Goal: Task Accomplishment & Management: Complete application form

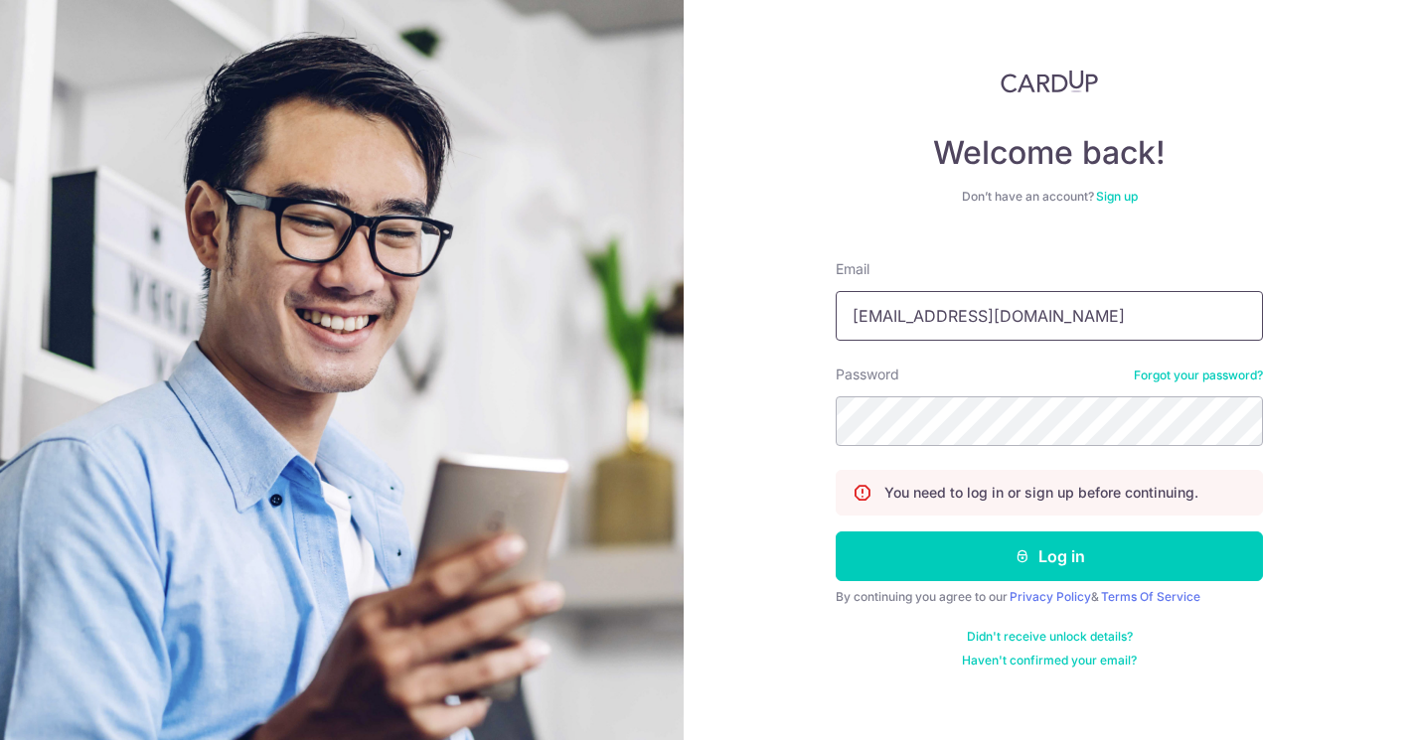
type input "[EMAIL_ADDRESS][DOMAIN_NAME]"
click at [1050, 557] on button "Log in" at bounding box center [1049, 557] width 427 height 50
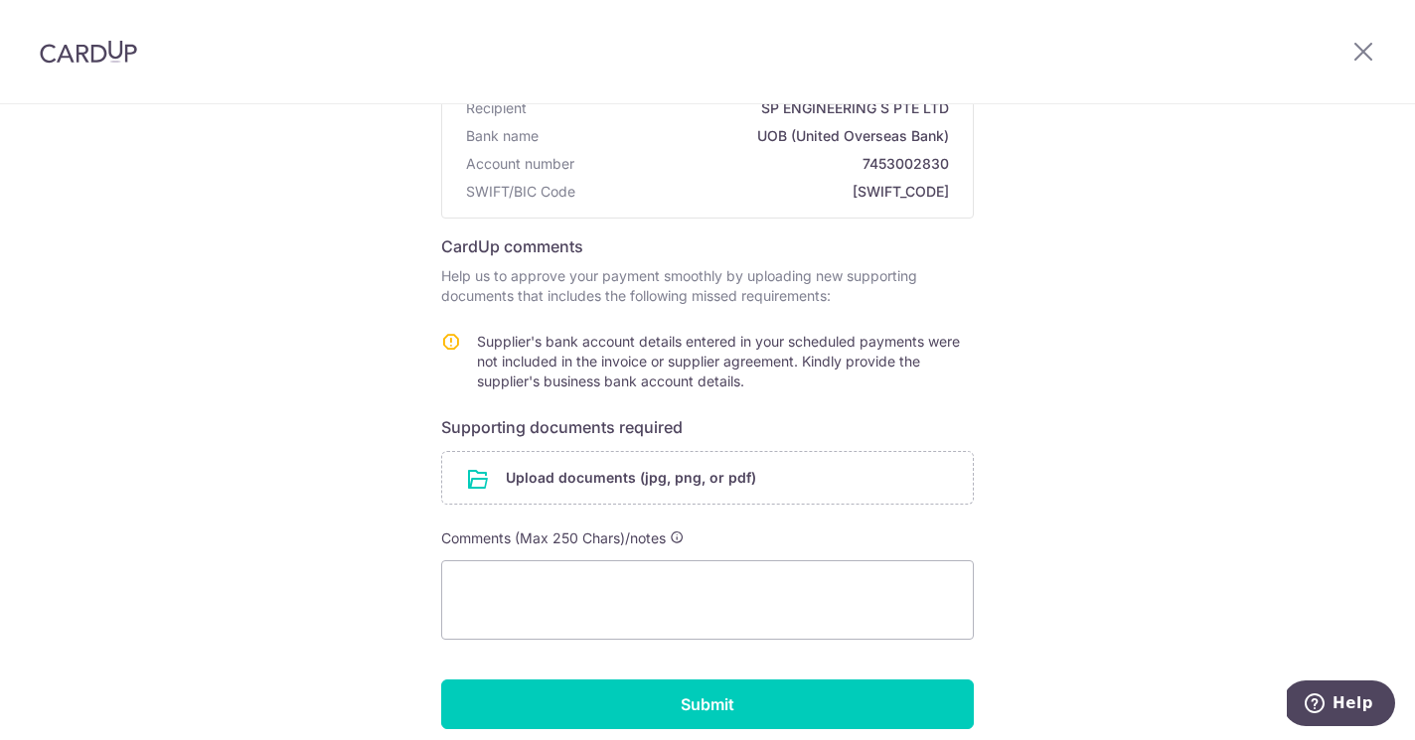
scroll to position [211, 0]
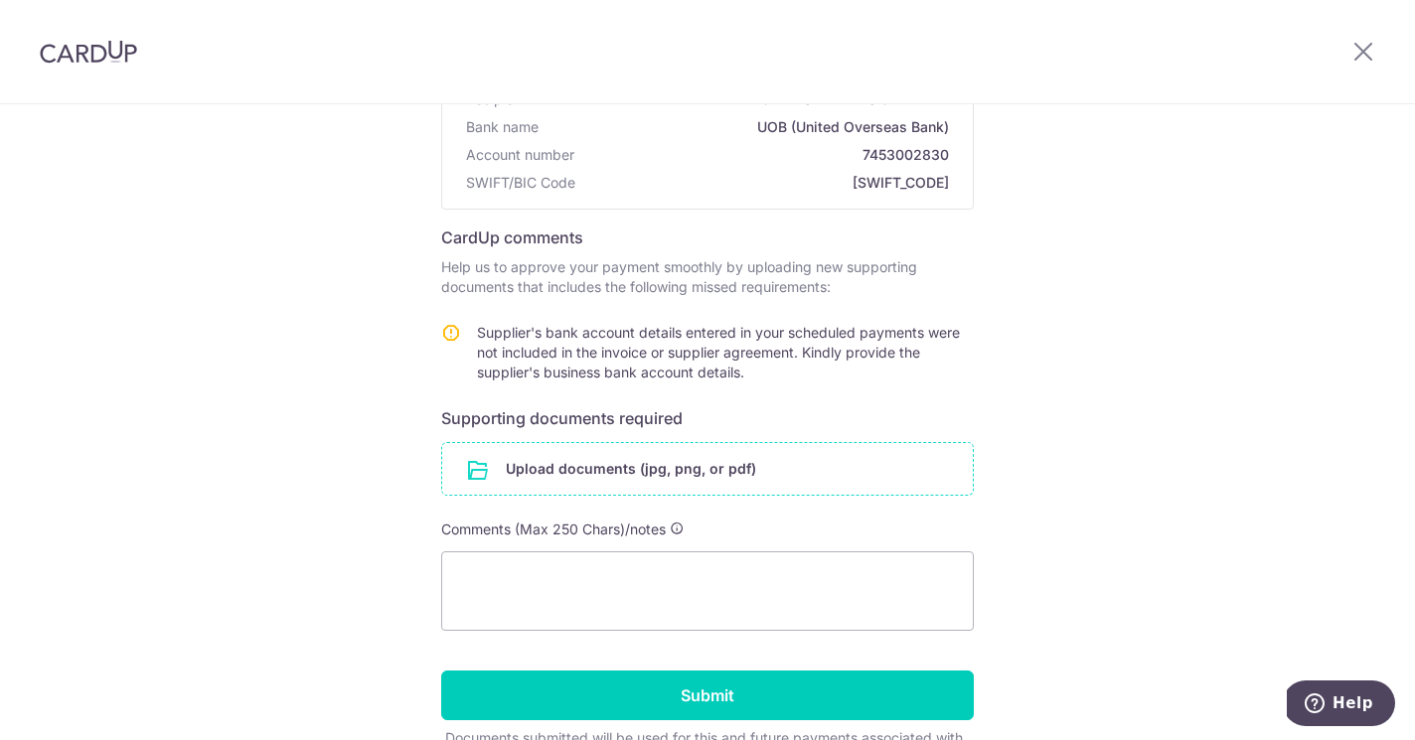
click at [647, 470] on input "file" at bounding box center [707, 469] width 531 height 52
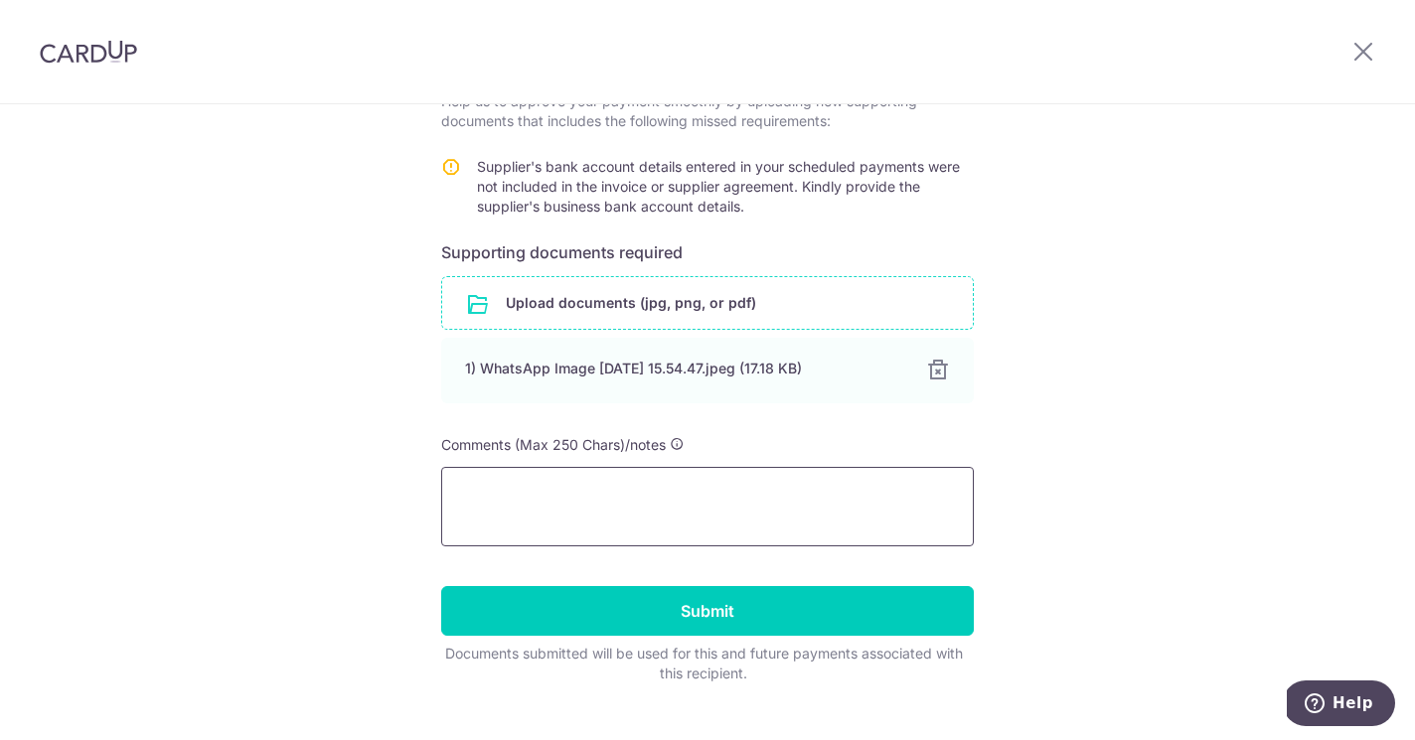
scroll to position [379, 0]
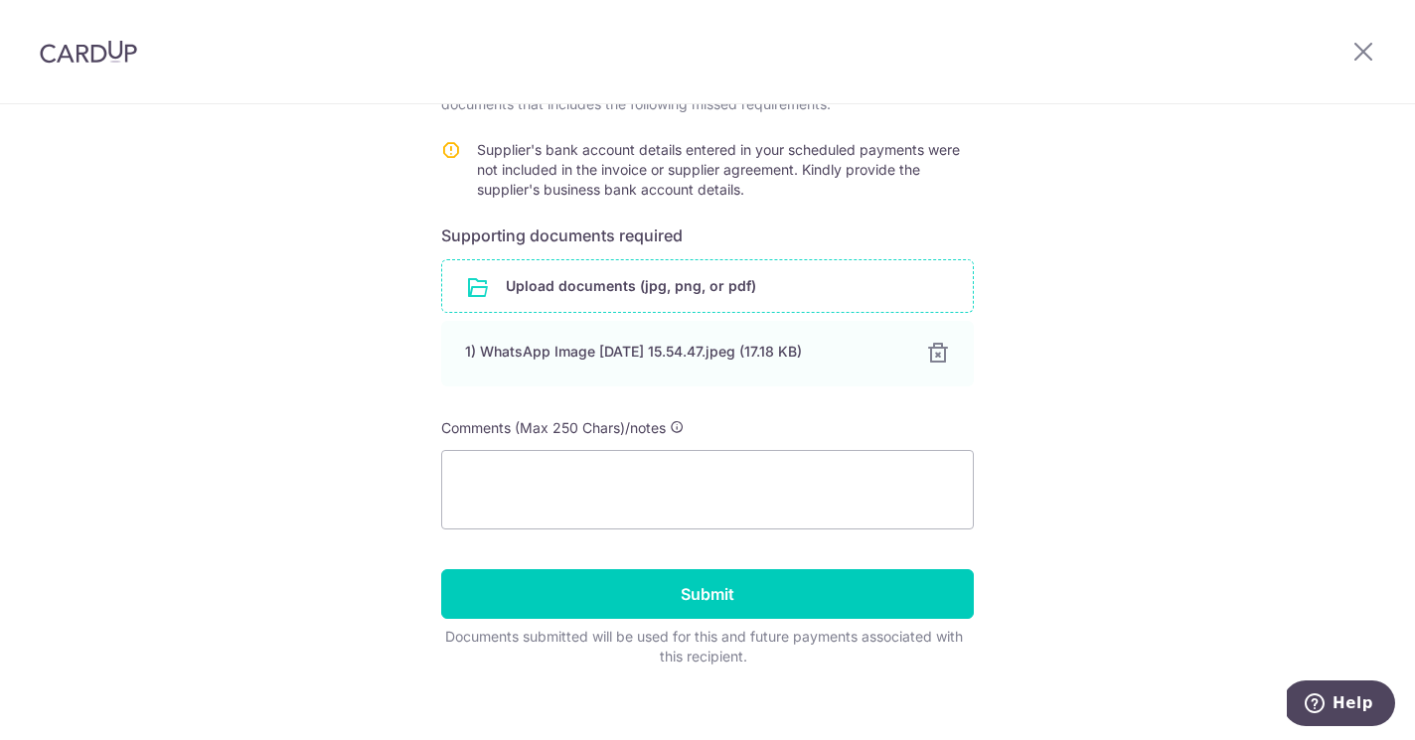
click at [578, 305] on input "file" at bounding box center [707, 286] width 531 height 52
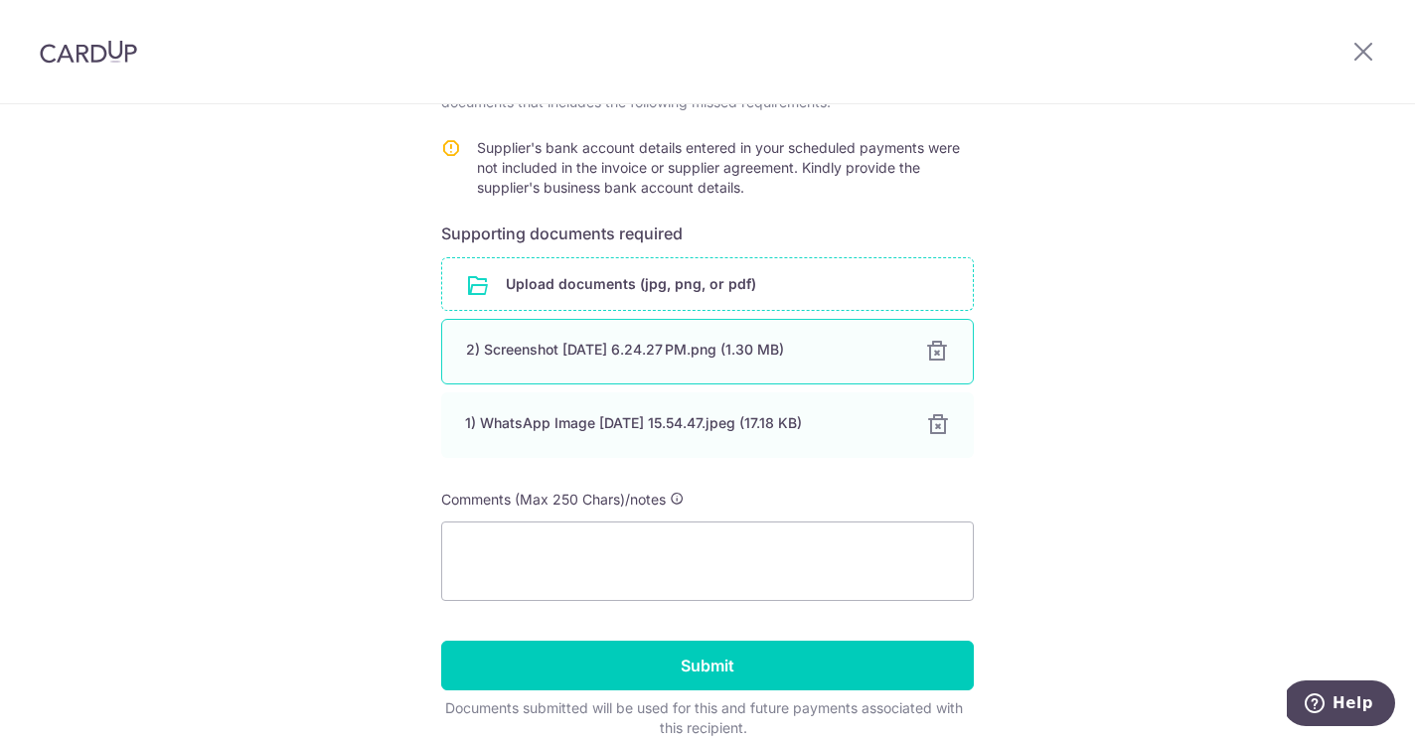
click at [621, 347] on div "2) Screenshot 2025-10-13 at 6.24.27 PM.png (1.30 MB)" at bounding box center [683, 350] width 435 height 20
click at [604, 356] on div "2) Screenshot 2025-10-13 at 6.24.27 PM.png (1.30 MB)" at bounding box center [683, 350] width 435 height 20
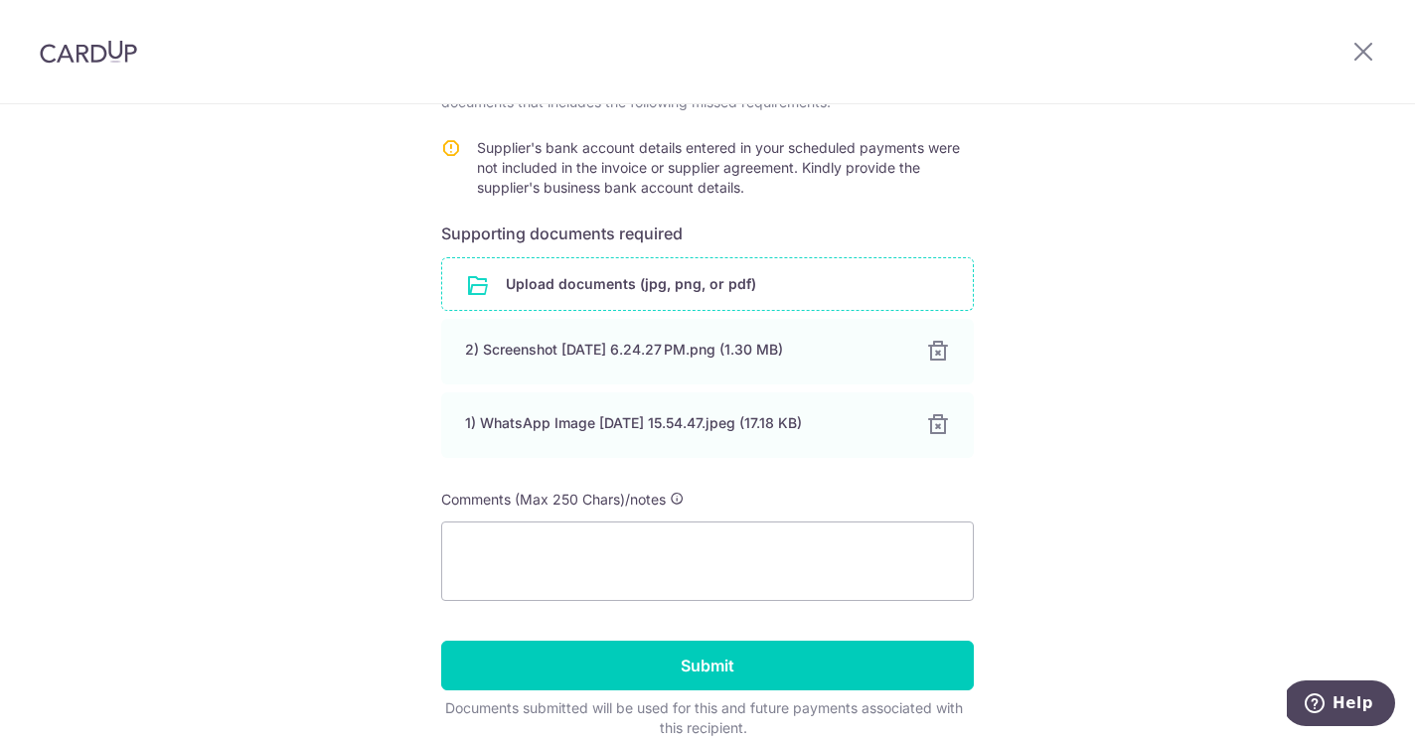
click at [1072, 604] on div "Help us verify your payment Recipient details Recipient SP ENGINEERING S PTE LT…" at bounding box center [707, 270] width 1415 height 1123
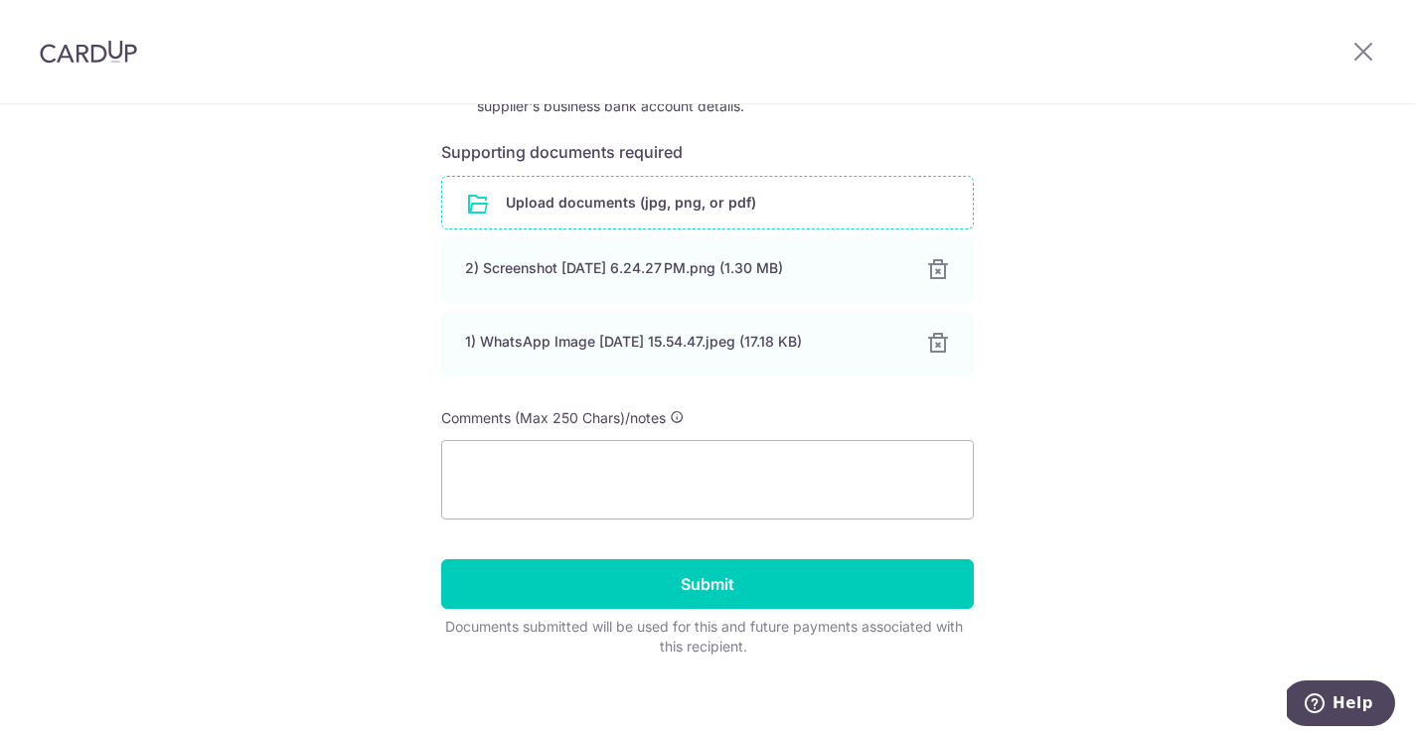
click at [693, 594] on input "Submit" at bounding box center [707, 585] width 533 height 50
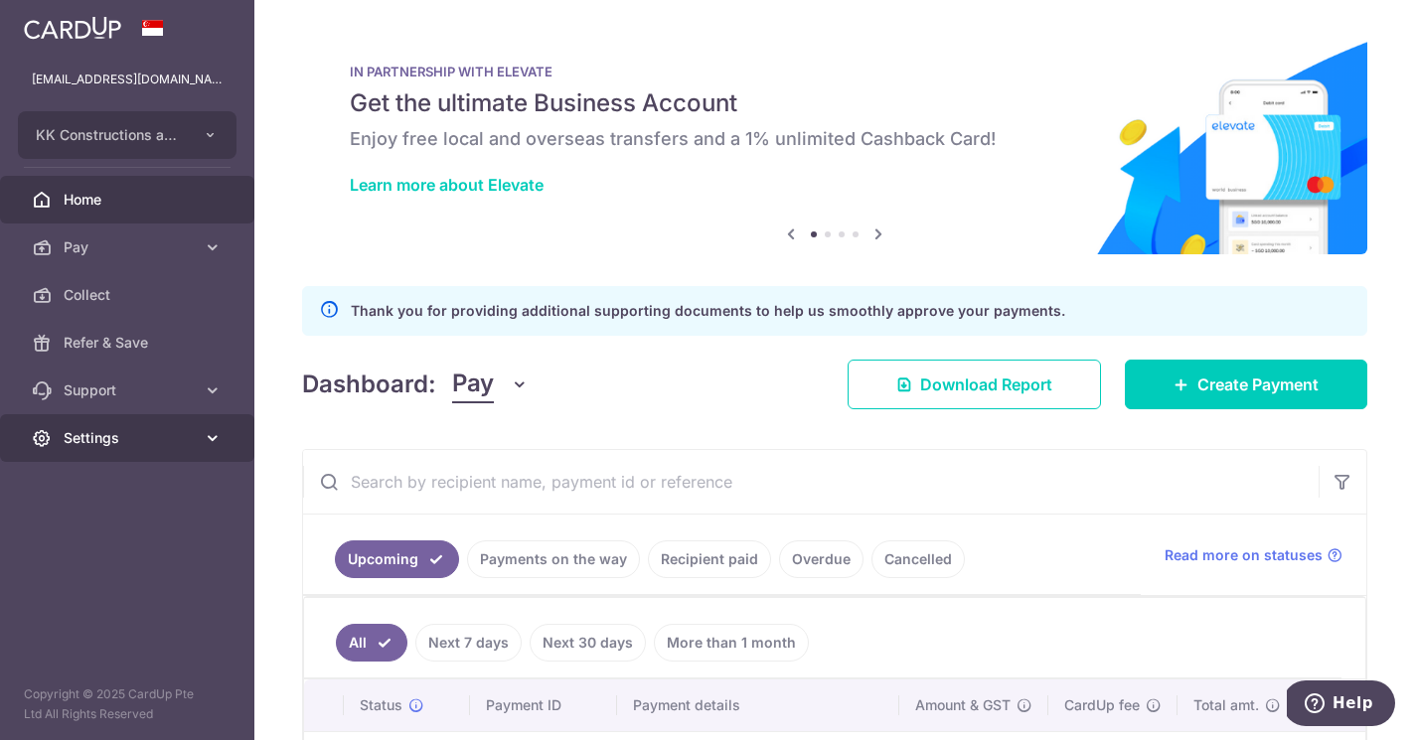
click at [131, 432] on span "Settings" at bounding box center [129, 438] width 131 height 20
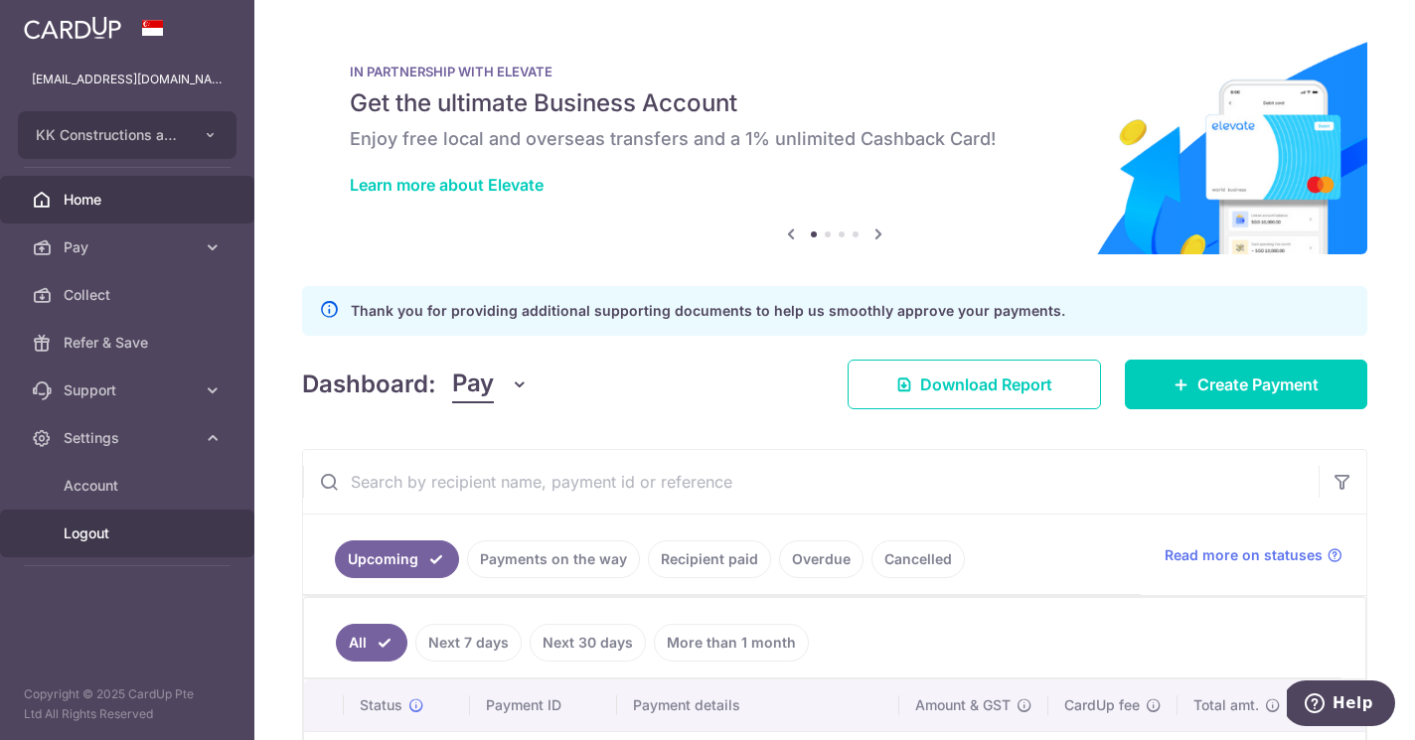
click at [109, 534] on span "Logout" at bounding box center [129, 534] width 131 height 20
